Goal: Task Accomplishment & Management: Use online tool/utility

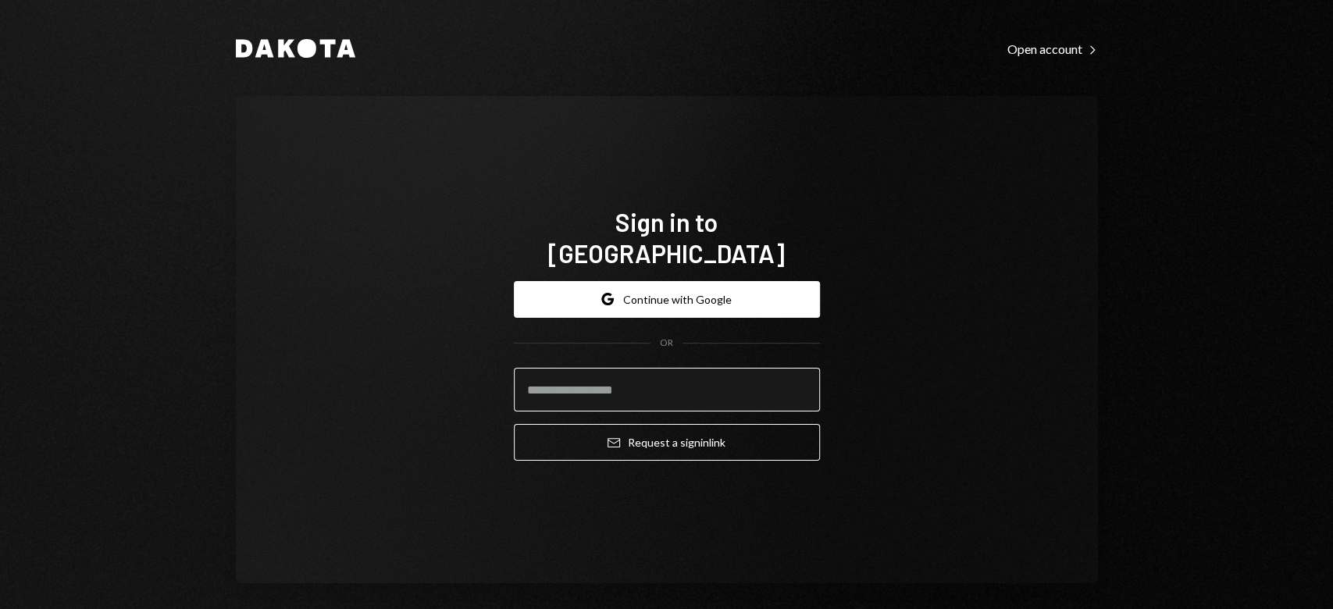
click at [605, 378] on input "email" at bounding box center [667, 390] width 306 height 44
type input "**********"
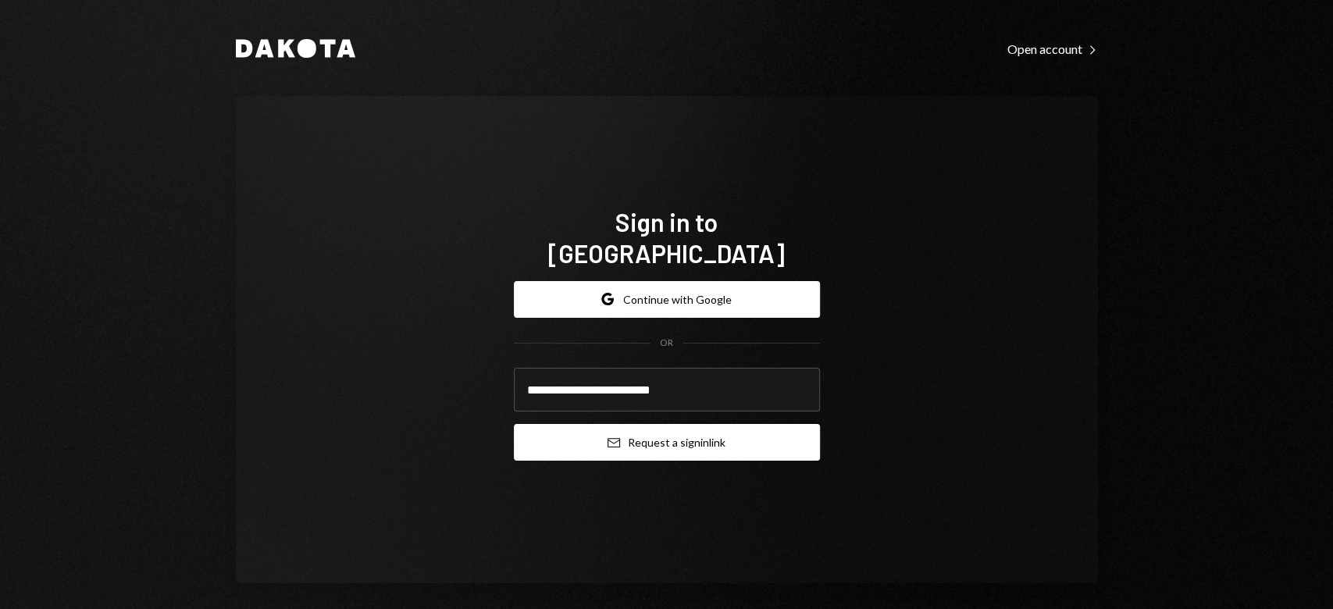
click at [624, 424] on button "Email Request a sign in link" at bounding box center [667, 442] width 306 height 37
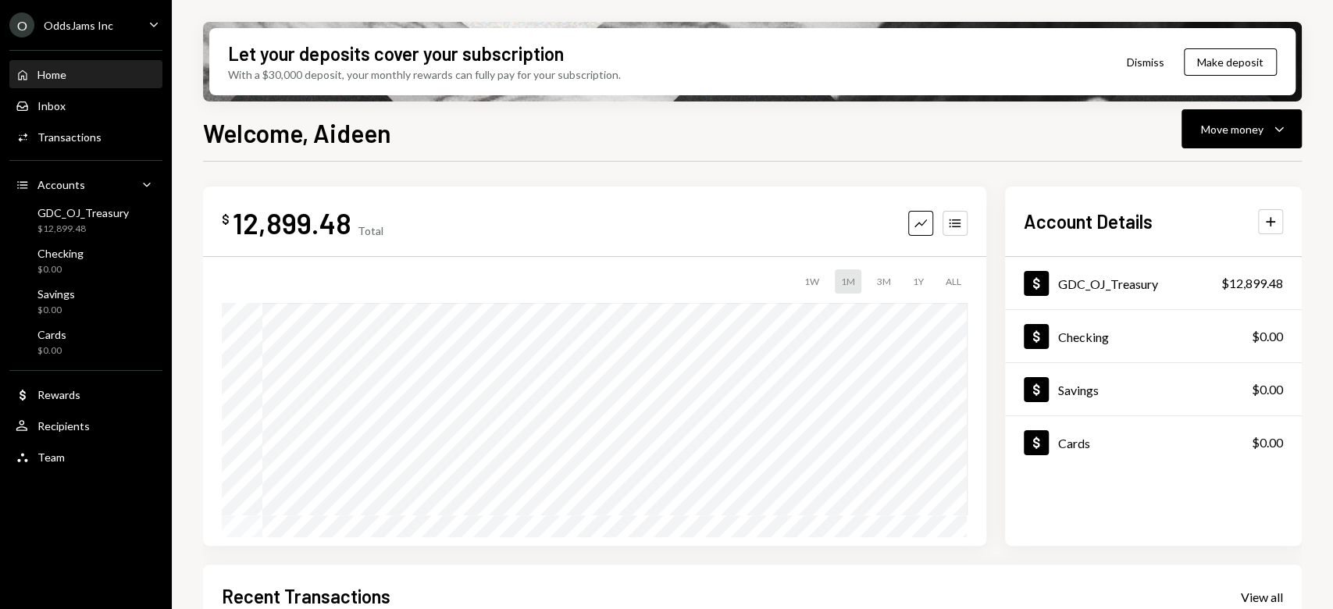
click at [68, 152] on div "Home Home Inbox Inbox Activities Transactions Accounts Accounts Caret Down GDC_…" at bounding box center [86, 258] width 172 height 434
click at [76, 147] on div "Activities Transactions" at bounding box center [86, 137] width 141 height 27
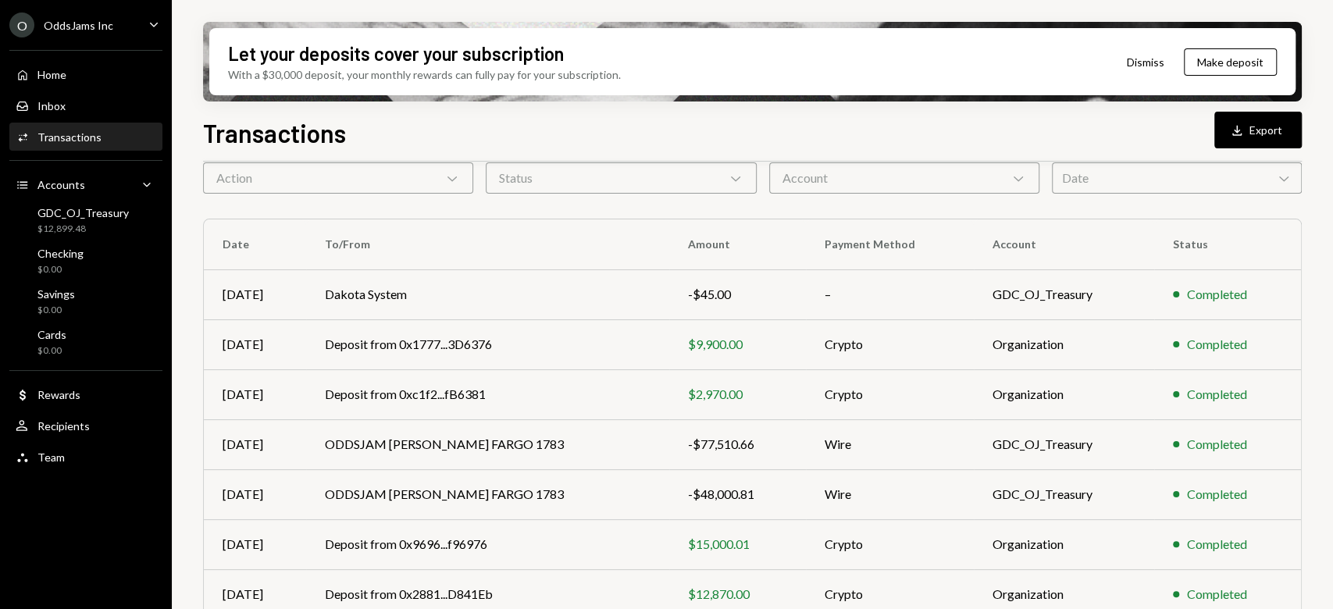
scroll to position [72, 0]
click at [1077, 178] on div "Date Chevron Down" at bounding box center [1177, 178] width 250 height 31
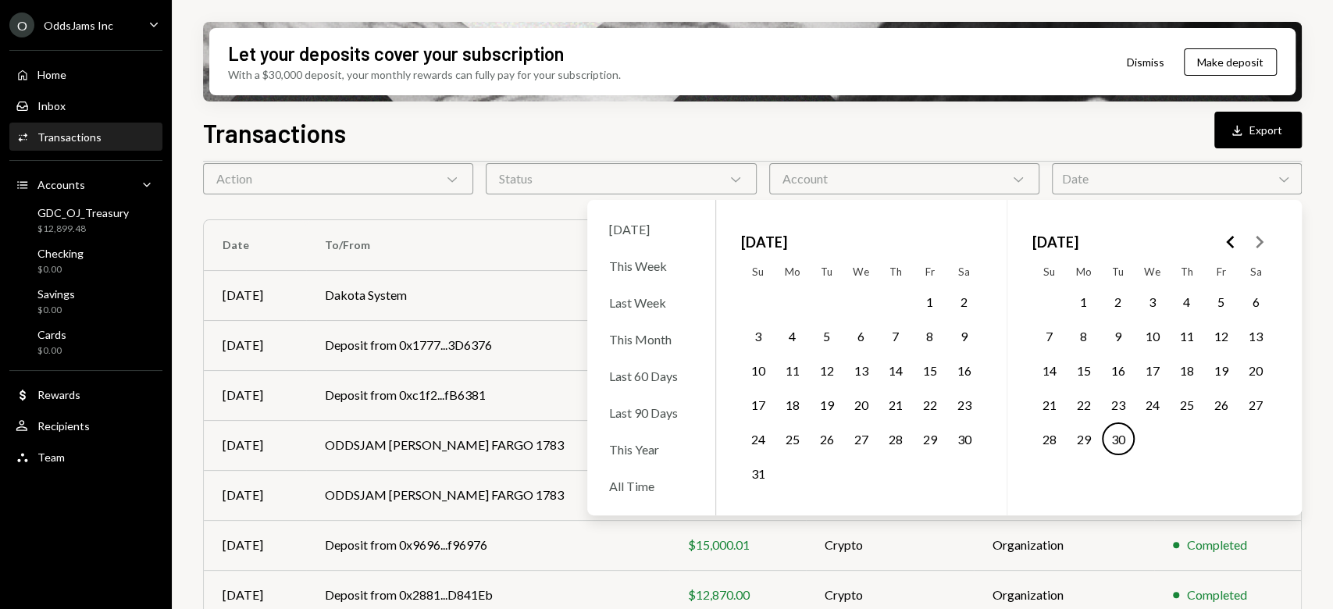
click at [1083, 301] on button "1" at bounding box center [1084, 301] width 33 height 33
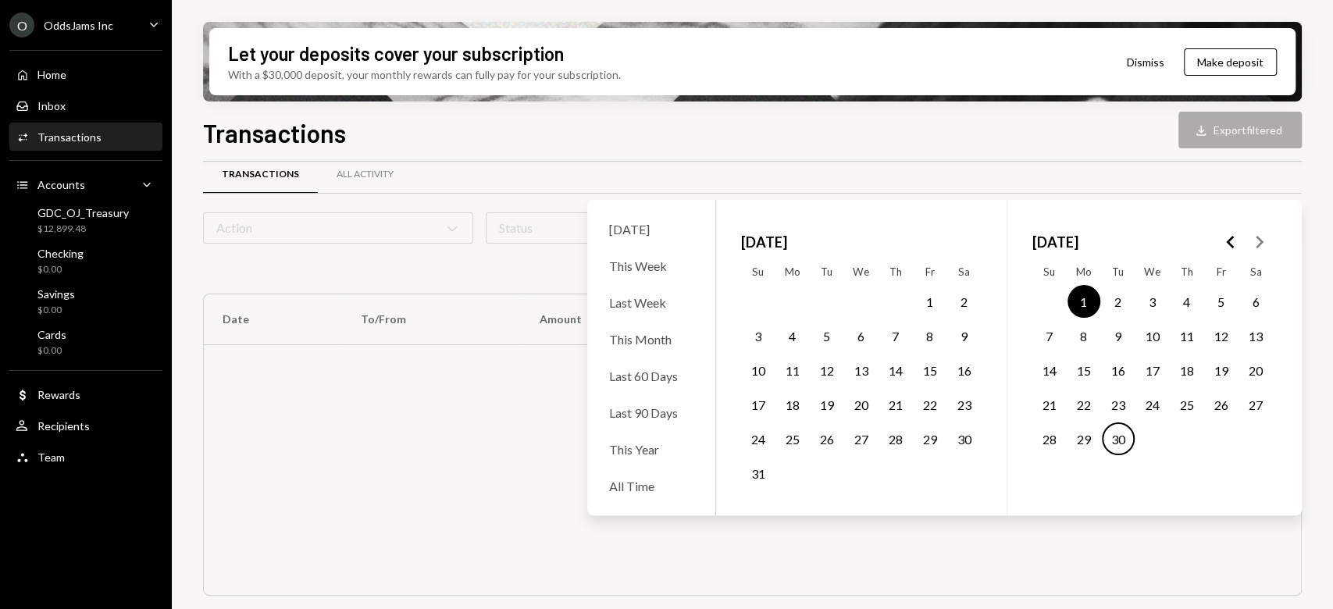
scroll to position [21, 0]
click at [1117, 443] on button "30" at bounding box center [1118, 439] width 33 height 33
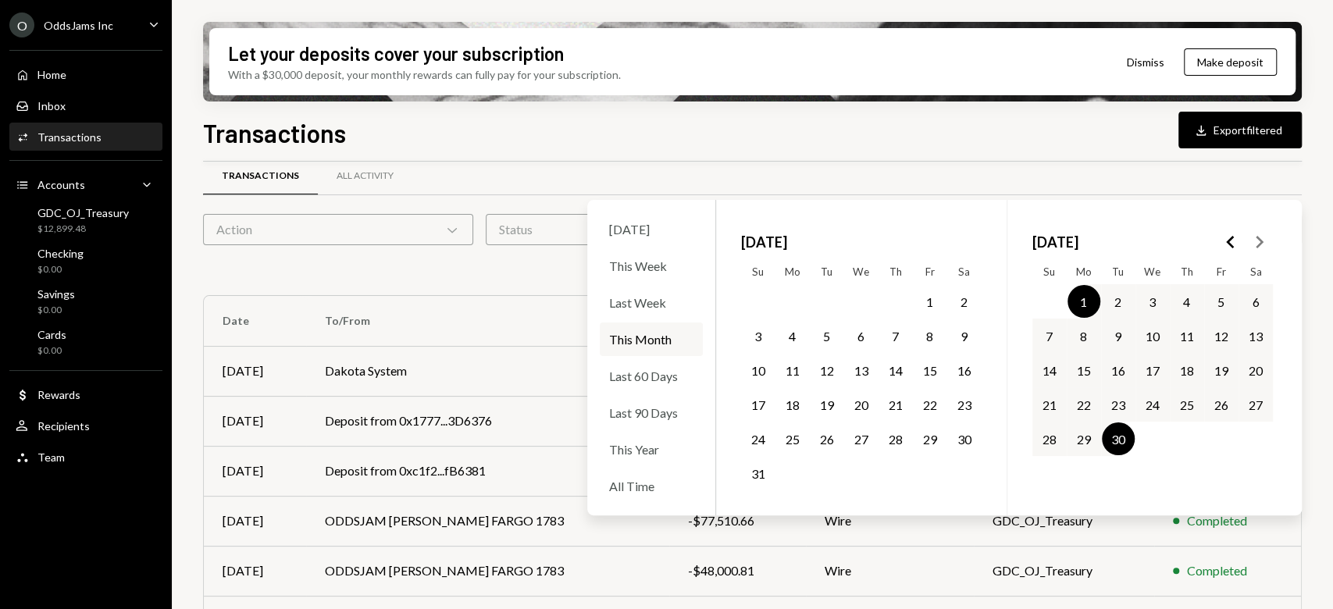
click at [1090, 164] on div "Transactions All Activity" at bounding box center [752, 176] width 1099 height 40
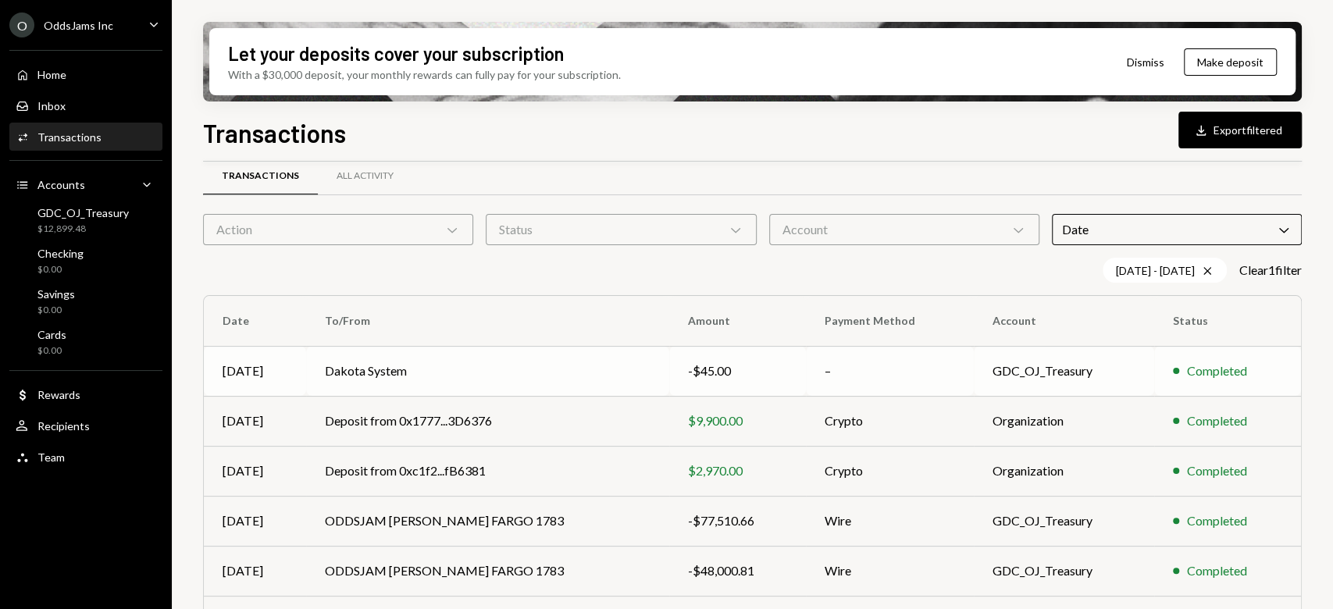
scroll to position [305, 0]
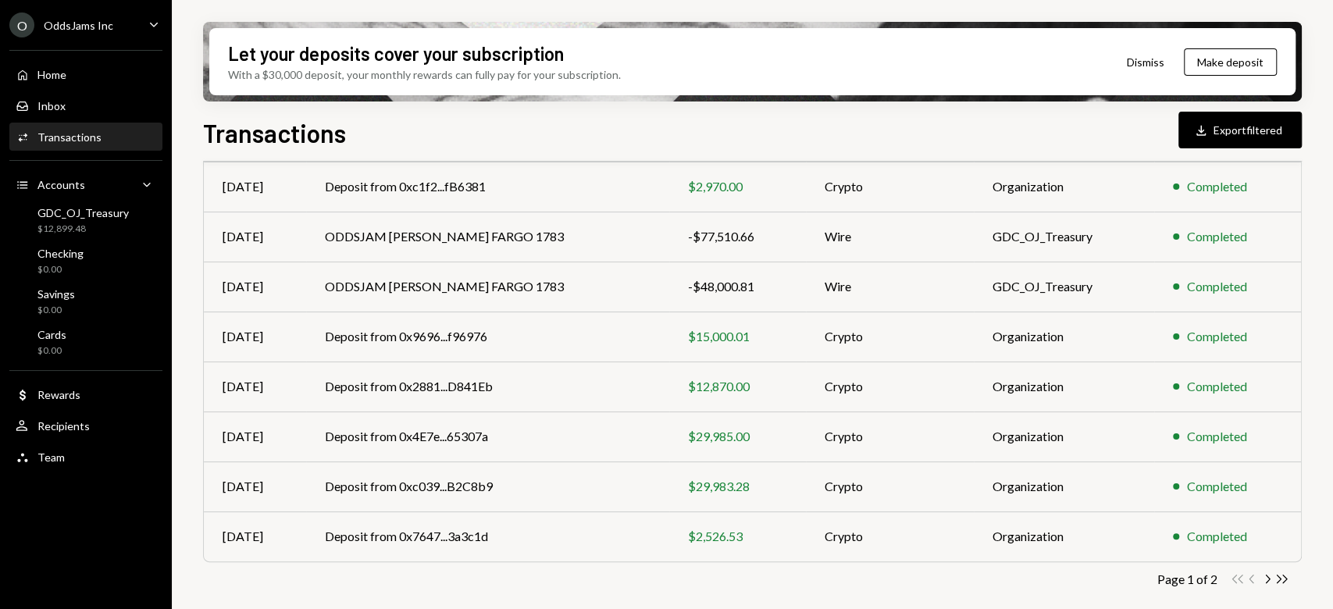
click at [1219, 130] on button "Download Export filtered" at bounding box center [1240, 130] width 123 height 37
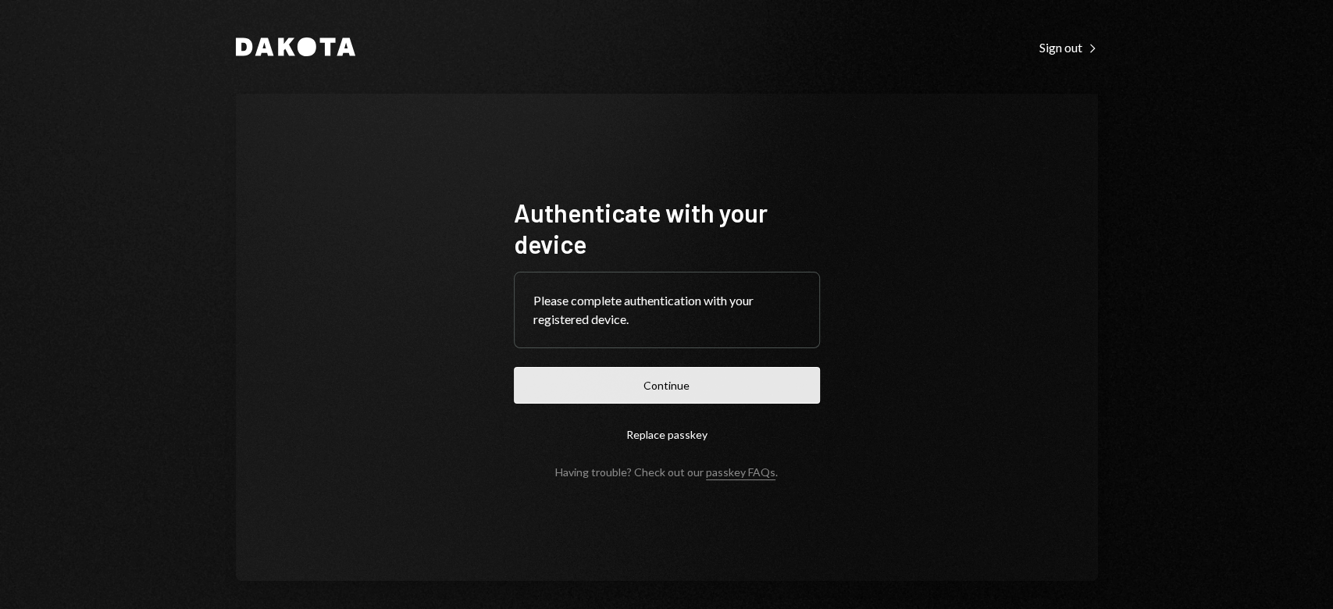
click at [656, 389] on button "Continue" at bounding box center [667, 385] width 306 height 37
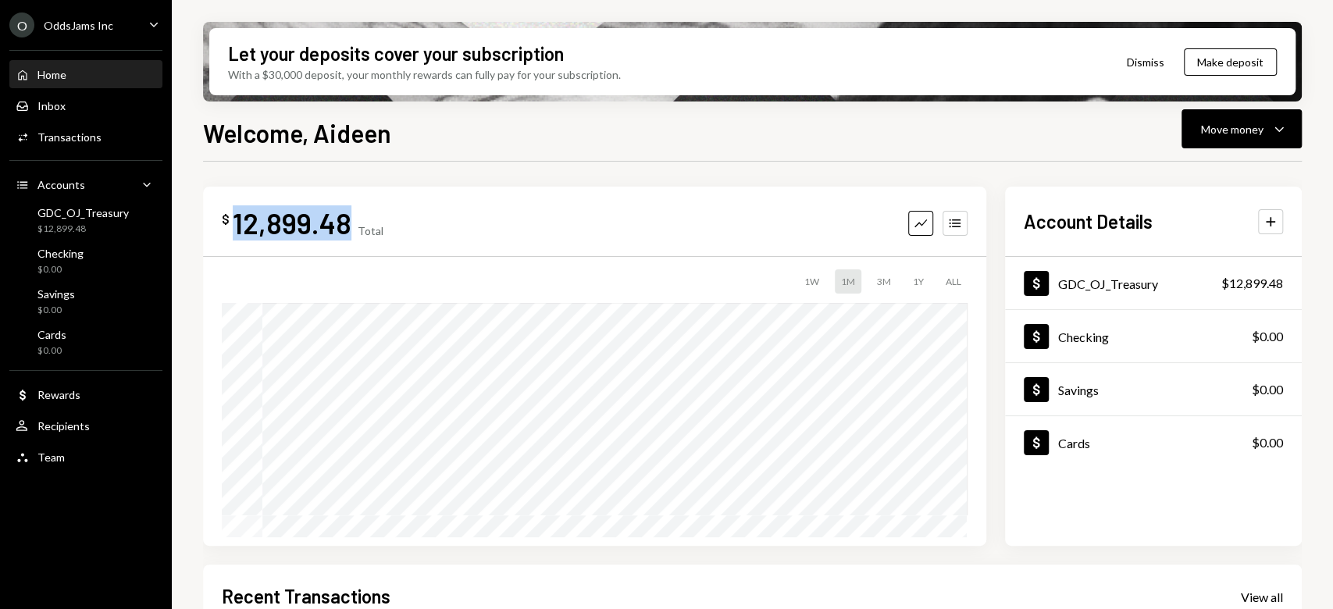
drag, startPoint x: 346, startPoint y: 227, endPoint x: 233, endPoint y: 230, distance: 113.3
click at [233, 230] on div "12,899.48" at bounding box center [292, 222] width 119 height 35
copy div "12,899.48"
